Goal: Information Seeking & Learning: Learn about a topic

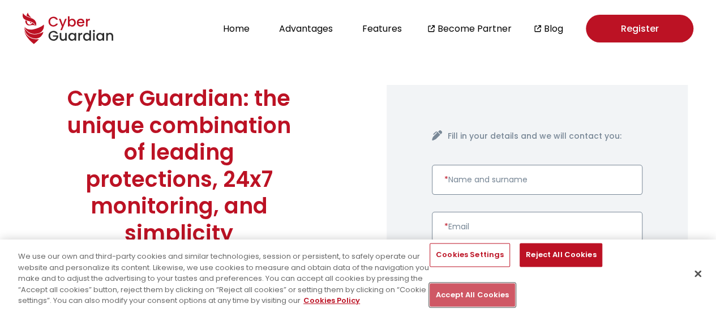
click at [515, 283] on button "Accept All Cookies" at bounding box center [471, 295] width 85 height 24
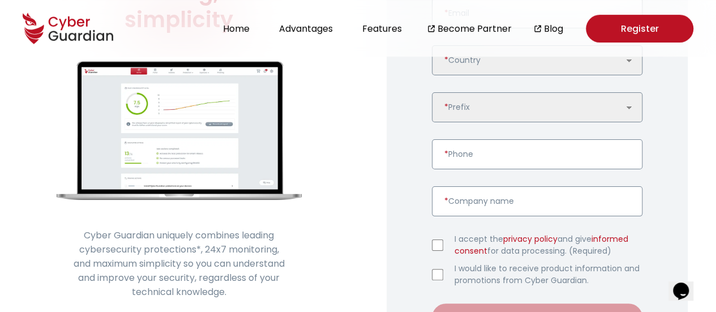
scroll to position [57, 0]
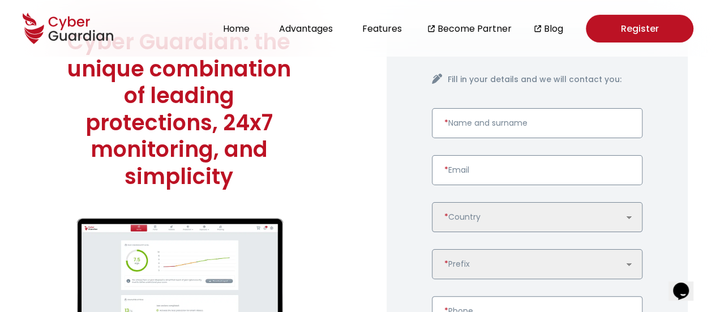
click at [460, 128] on input "* Name and surname" at bounding box center [537, 123] width 211 height 30
click at [465, 175] on input "* Email" at bounding box center [537, 170] width 211 height 30
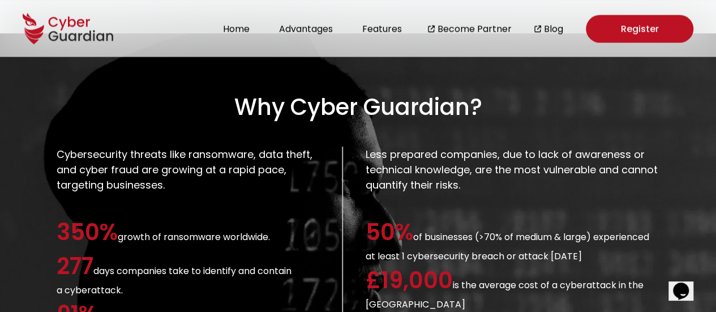
scroll to position [962, 0]
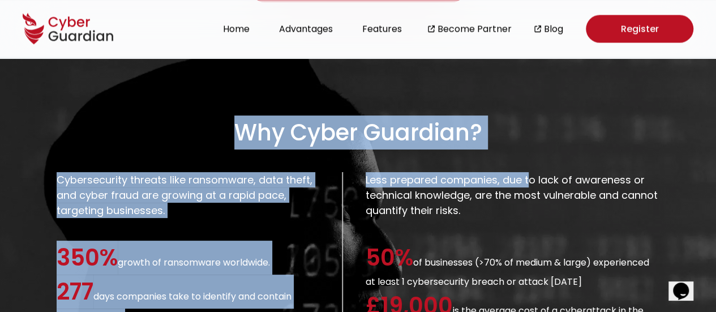
drag, startPoint x: 231, startPoint y: 121, endPoint x: 505, endPoint y: 141, distance: 274.5
click at [523, 138] on section "Why Cyber Guardian? Cybersecurity threats like ransomware, data theft, and cybe…" at bounding box center [358, 293] width 716 height 469
click at [374, 153] on section "Why Cyber Guardian? Cybersecurity threats like ransomware, data theft, and cybe…" at bounding box center [358, 293] width 716 height 469
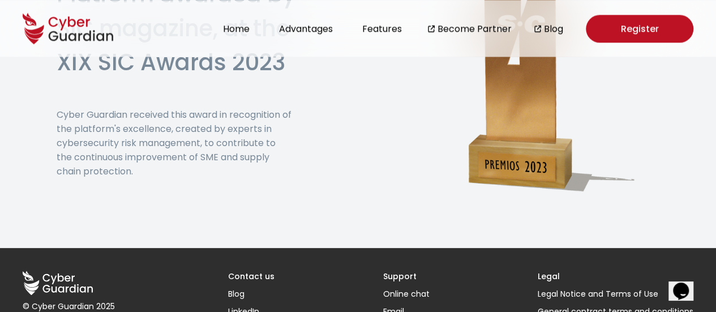
scroll to position [2963, 0]
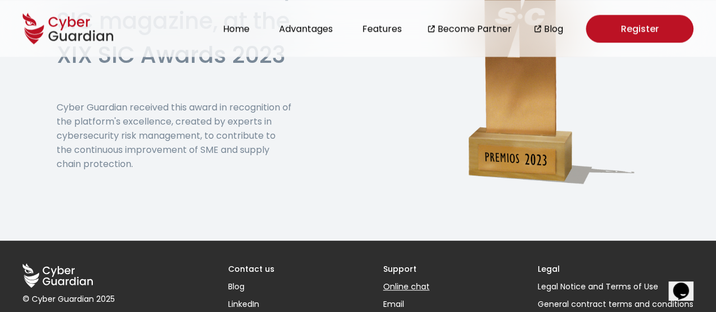
click at [405, 281] on button "Online chat" at bounding box center [406, 287] width 46 height 12
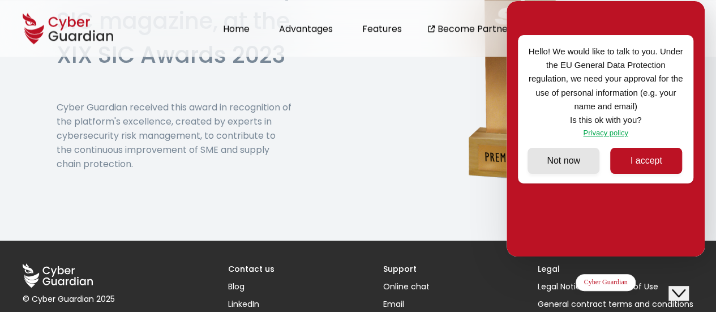
drag, startPoint x: 633, startPoint y: 166, endPoint x: 637, endPoint y: 113, distance: 52.8
click at [633, 165] on button "I accept" at bounding box center [646, 160] width 72 height 25
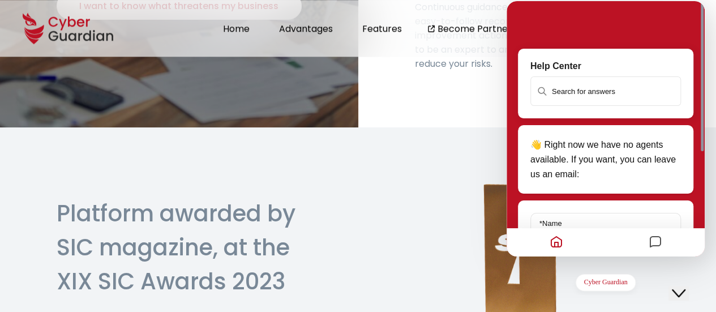
scroll to position [178, 0]
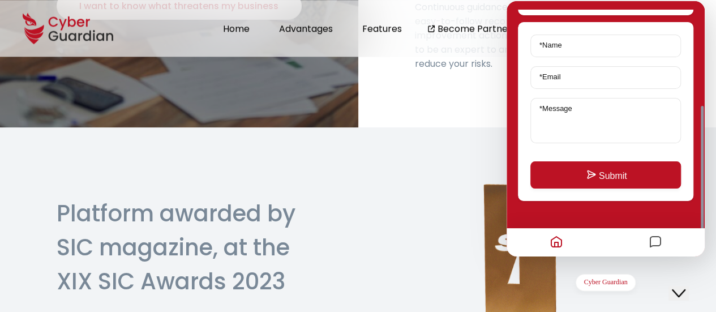
click at [657, 238] on icon "Messages" at bounding box center [655, 242] width 14 height 22
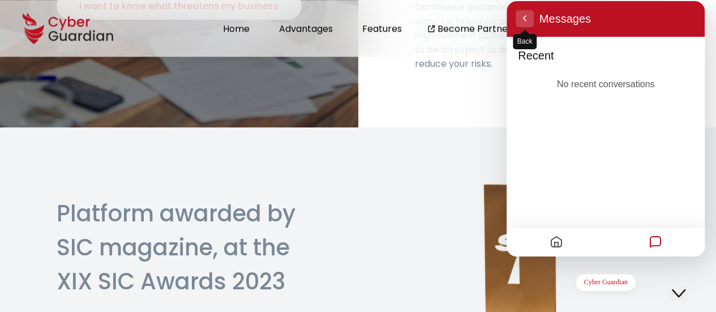
click at [522, 18] on button "Back" at bounding box center [524, 18] width 18 height 17
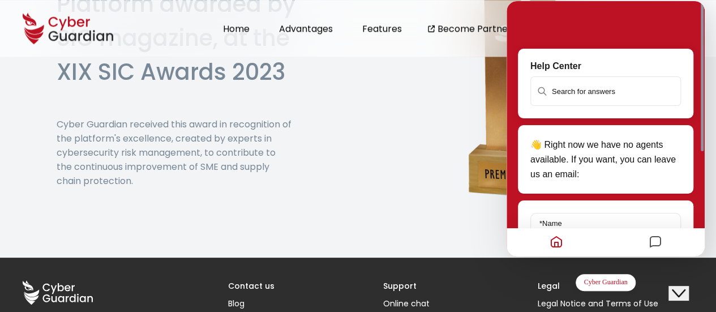
scroll to position [2963, 0]
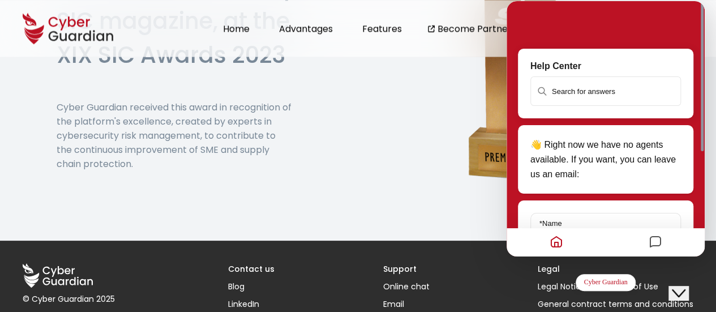
click at [683, 286] on icon "Close Chat This icon closes the chat window." at bounding box center [678, 293] width 14 height 14
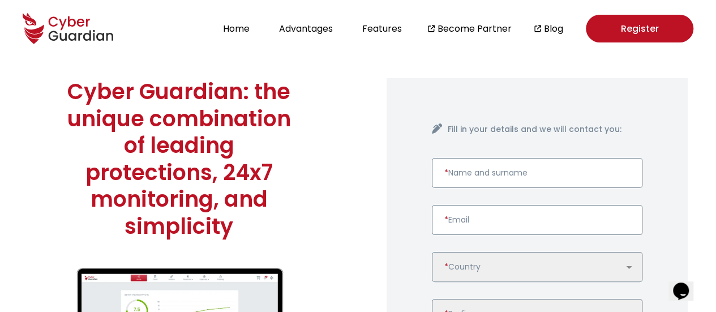
scroll to position [0, 0]
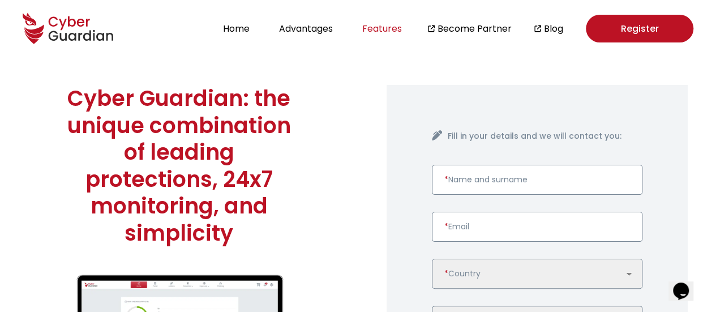
click at [381, 31] on button "Features" at bounding box center [382, 28] width 46 height 15
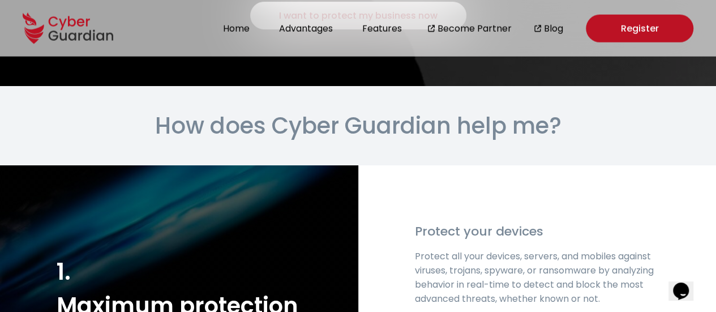
scroll to position [1407, 0]
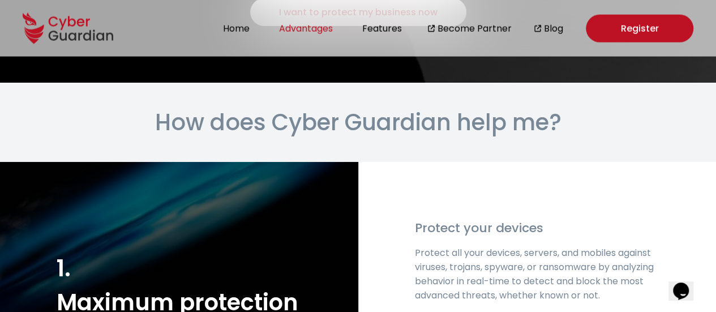
click at [322, 30] on button "Advantages" at bounding box center [305, 28] width 61 height 15
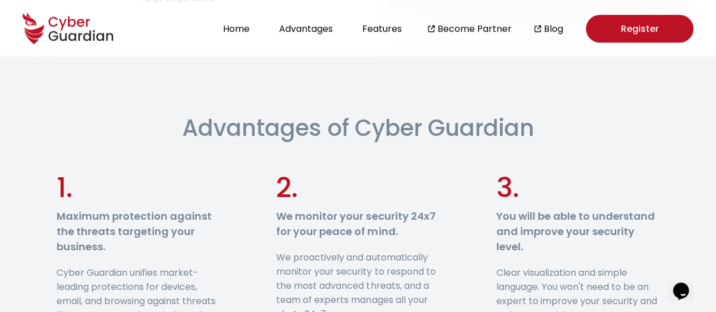
scroll to position [559, 0]
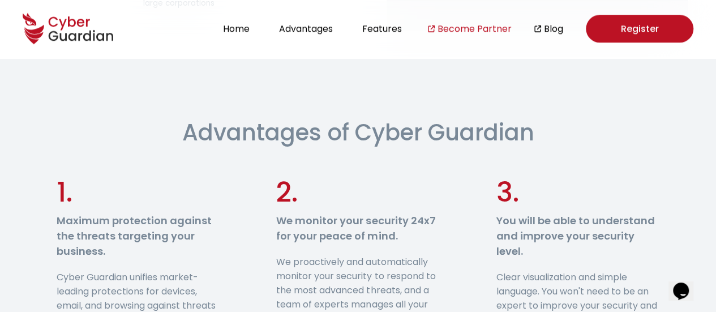
click at [464, 28] on link "Become Partner" at bounding box center [474, 28] width 74 height 14
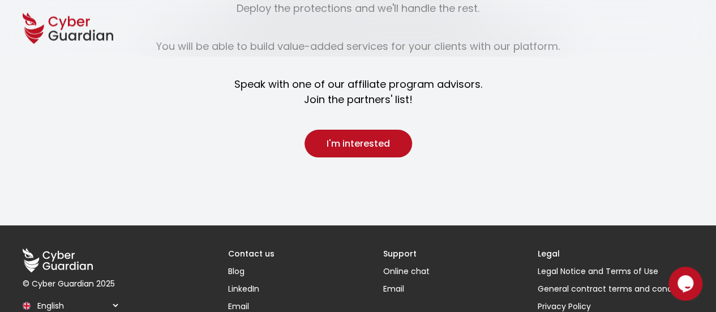
scroll to position [1379, 0]
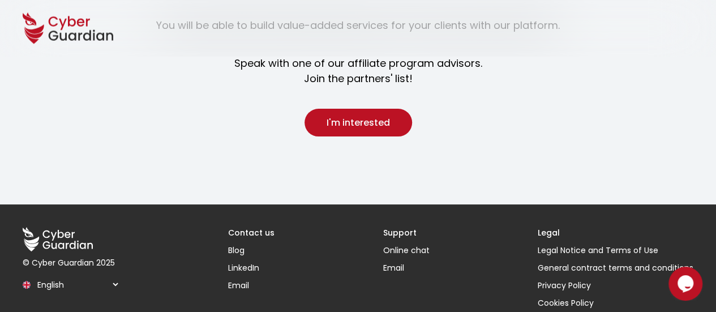
drag, startPoint x: 588, startPoint y: 228, endPoint x: 424, endPoint y: 7, distance: 274.9
click at [588, 244] on link "Legal Notice and Terms of Use" at bounding box center [615, 250] width 156 height 12
click at [579, 262] on link "General contract terms and conditions" at bounding box center [615, 268] width 156 height 12
